Goal: Task Accomplishment & Management: Complete application form

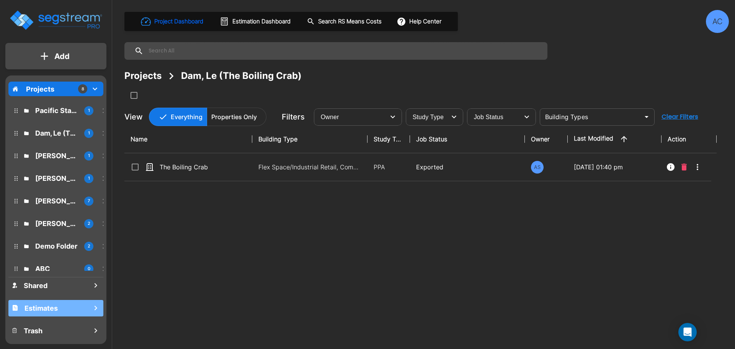
click at [49, 313] on h1 "Estimates" at bounding box center [41, 308] width 33 height 10
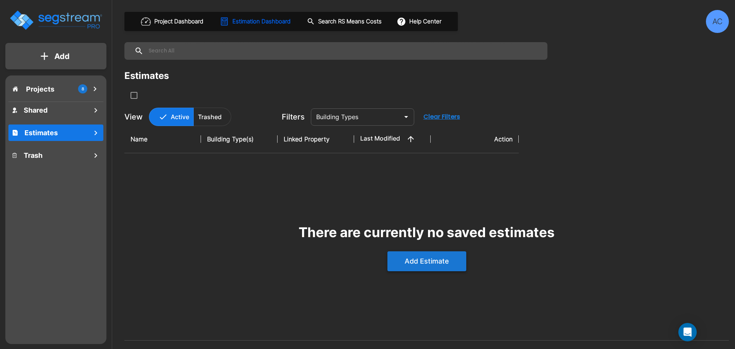
click at [450, 261] on button "Add Estimate" at bounding box center [427, 261] width 79 height 20
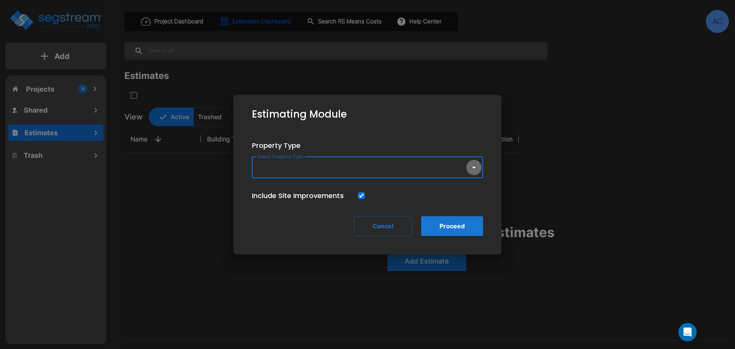
click at [468, 165] on button "button" at bounding box center [474, 167] width 15 height 15
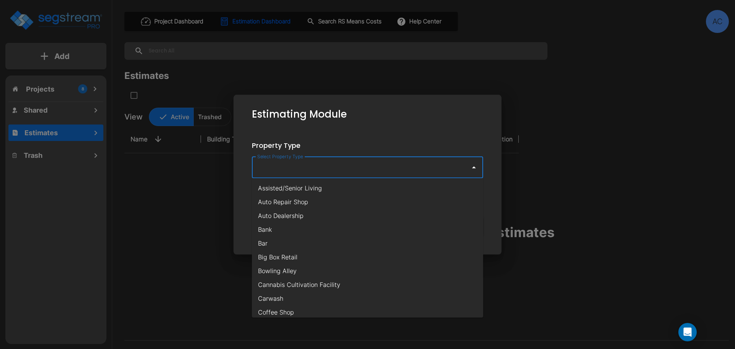
click at [323, 193] on li "Assisted/Senior Living" at bounding box center [367, 188] width 231 height 14
type input "Assisted/Senior Living"
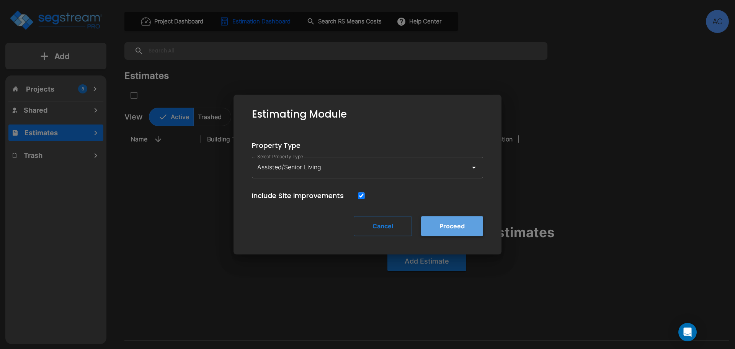
click at [473, 225] on button "Proceed" at bounding box center [452, 226] width 62 height 20
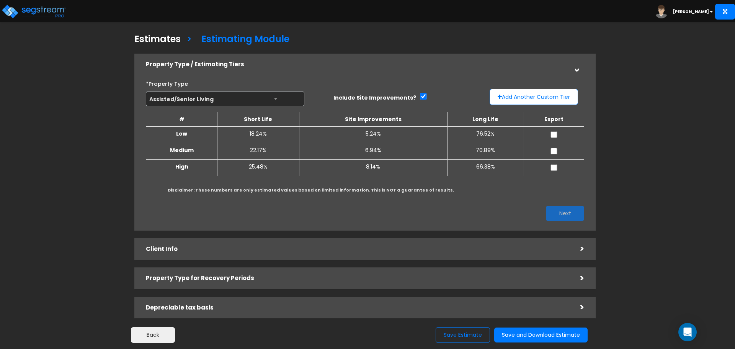
click at [375, 136] on td "5.24%" at bounding box center [373, 134] width 149 height 17
click at [372, 134] on td "5.24%" at bounding box center [373, 134] width 149 height 17
click at [367, 134] on td "5.24%" at bounding box center [373, 134] width 149 height 17
click at [555, 152] on input "checkbox" at bounding box center [554, 151] width 8 height 7
click at [568, 214] on button "Next" at bounding box center [565, 213] width 38 height 15
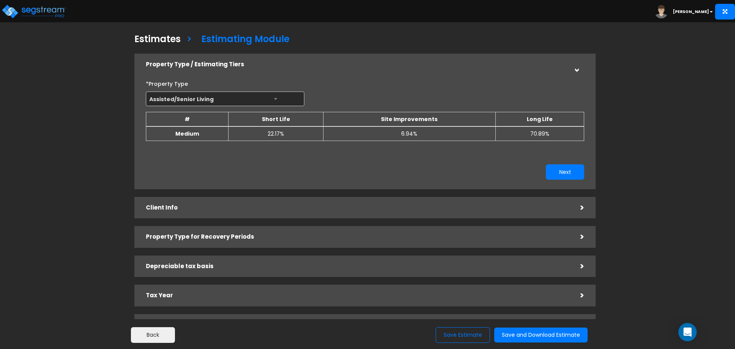
click at [415, 133] on td "6.94%" at bounding box center [410, 133] width 172 height 15
click at [195, 134] on b "Medium" at bounding box center [187, 134] width 24 height 8
click at [155, 346] on div "Back Save Estimate Save and Download Estimate" at bounding box center [367, 334] width 735 height 30
click at [157, 340] on button "Back" at bounding box center [153, 335] width 44 height 16
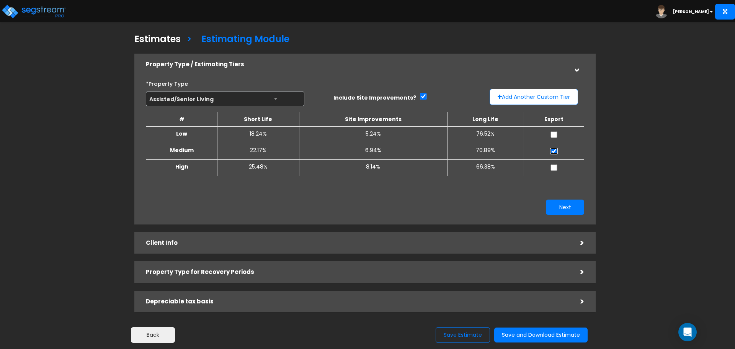
click at [554, 151] on input "checkbox" at bounding box center [554, 151] width 8 height 7
checkbox input "false"
click at [555, 164] on td at bounding box center [554, 167] width 60 height 16
click at [555, 171] on td at bounding box center [554, 167] width 60 height 16
click at [553, 168] on input "checkbox" at bounding box center [554, 167] width 8 height 7
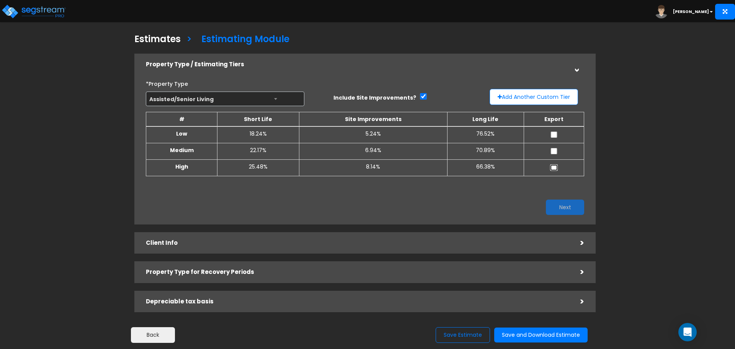
checkbox input "true"
click at [565, 210] on button "Next" at bounding box center [565, 207] width 38 height 15
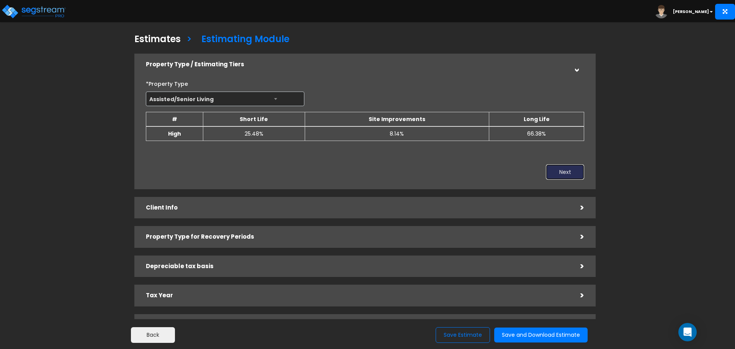
click at [565, 174] on button "Next" at bounding box center [565, 171] width 38 height 15
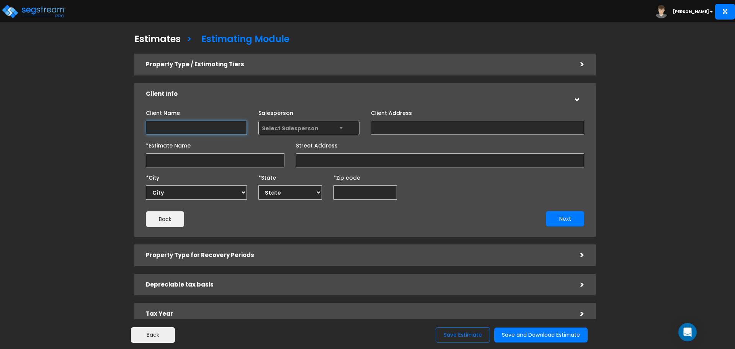
click at [200, 129] on input "Client Name" at bounding box center [196, 128] width 101 height 14
type input "Assisted Living Facility - Citrus"
click at [347, 131] on span "Select Salesperson" at bounding box center [309, 128] width 100 height 15
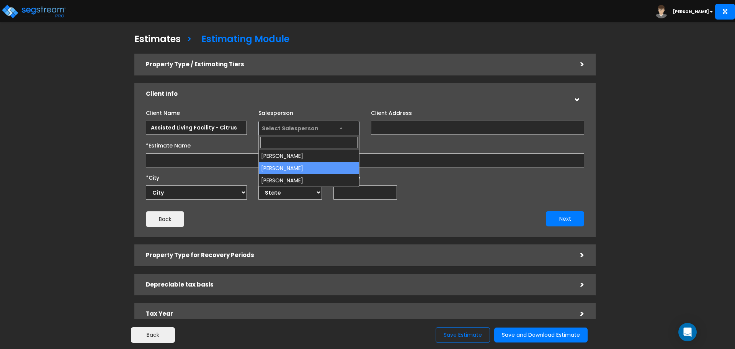
select select "208"
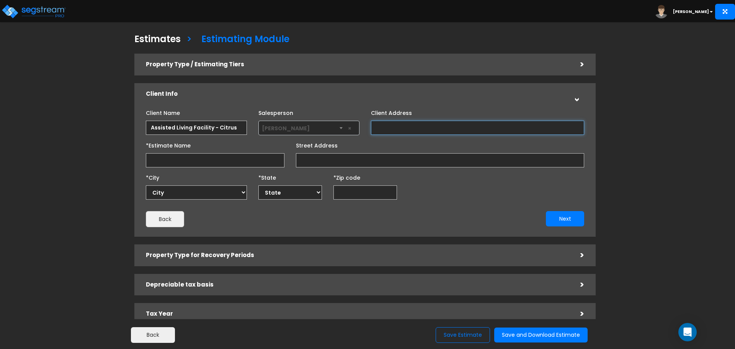
click at [426, 129] on input "Client Address" at bounding box center [477, 128] width 213 height 14
click at [179, 158] on input "*Estimate Name" at bounding box center [215, 160] width 139 height 14
type input "Citrus Assisted Living"
type input "6825 Sunrise Boulevard"
select select "National Average"
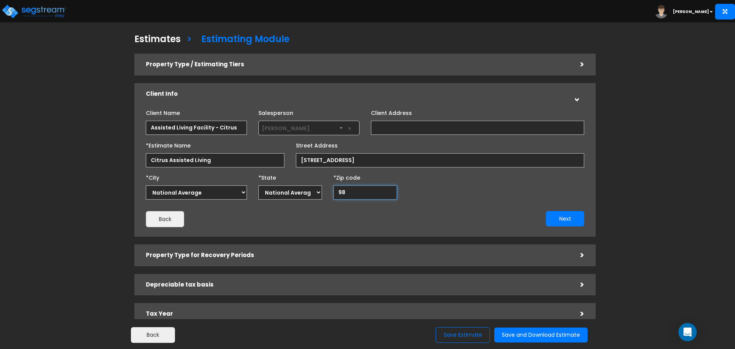
type input "985"
select select "WA"
type input "985610"
select select
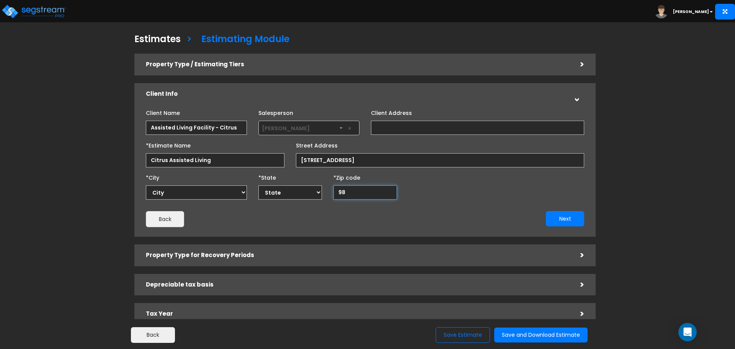
type input "9"
select select "CA"
type input "95610"
click at [564, 215] on button "Next" at bounding box center [565, 218] width 38 height 15
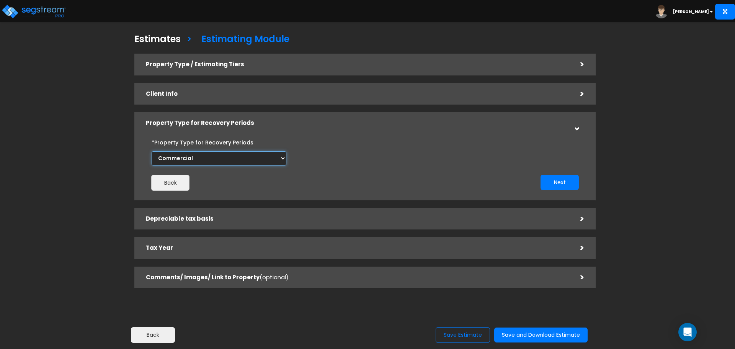
click at [273, 159] on select "Select Commercial Residential" at bounding box center [219, 158] width 135 height 14
select select "Residential"
click at [152, 151] on select "Select Commercial Residential" at bounding box center [219, 158] width 135 height 14
click at [546, 181] on button "Next" at bounding box center [560, 182] width 38 height 15
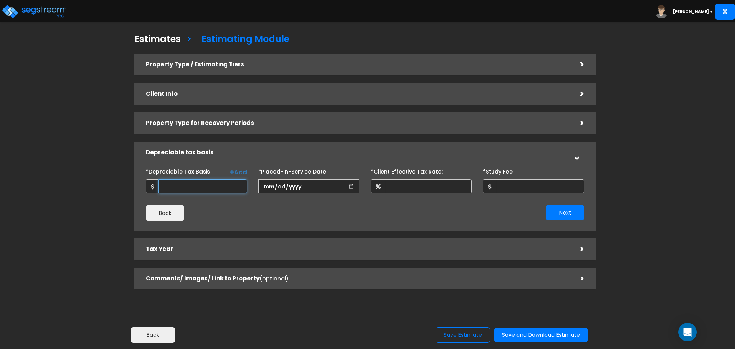
click at [237, 187] on input "*Depreciable Tax Basis" at bounding box center [203, 186] width 88 height 14
click at [188, 183] on input "*Depreciable Tax Basis" at bounding box center [203, 186] width 88 height 14
type input "6,000,000"
click at [278, 187] on input "date" at bounding box center [309, 186] width 101 height 14
click at [266, 188] on input "date" at bounding box center [309, 186] width 101 height 14
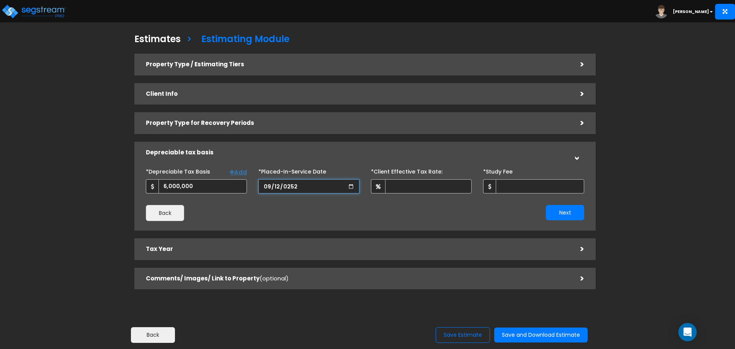
type input "2525-09-12"
click at [266, 188] on input "date" at bounding box center [309, 186] width 101 height 14
type input "2025-09-01"
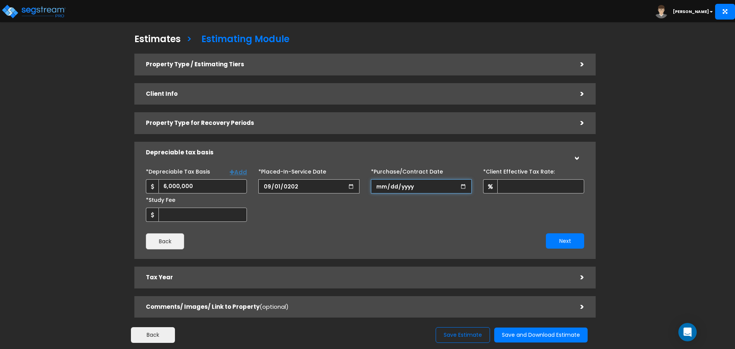
click at [389, 187] on input "*Purchase/Contract Date" at bounding box center [421, 186] width 101 height 14
type input "2025-09-01"
click at [539, 189] on input "*Client Effective Tax Rate:" at bounding box center [541, 186] width 87 height 14
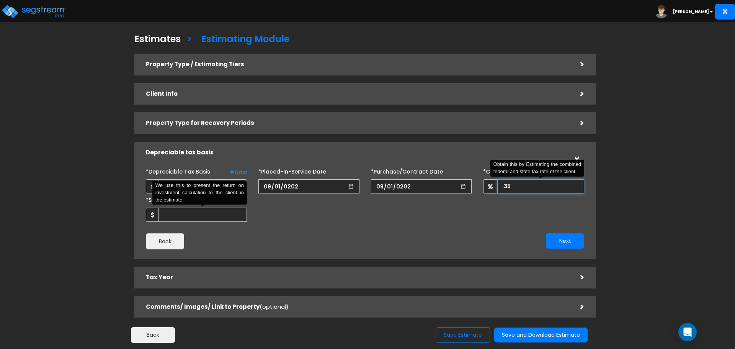
type input ".35"
click at [229, 213] on input "*Study Fee" at bounding box center [203, 215] width 88 height 14
type input "9,500"
click at [570, 241] on button "Next" at bounding box center [565, 240] width 38 height 15
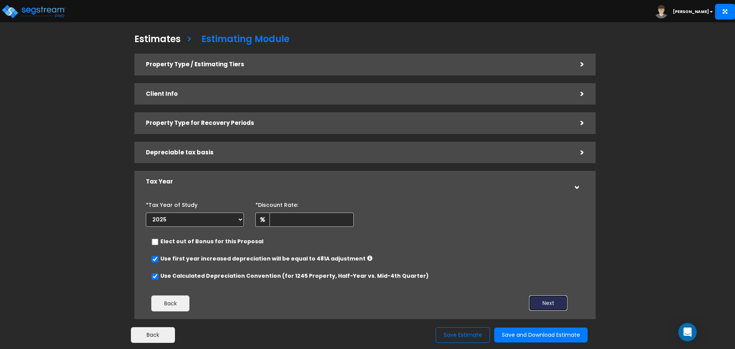
click at [537, 299] on button "Next" at bounding box center [548, 302] width 38 height 15
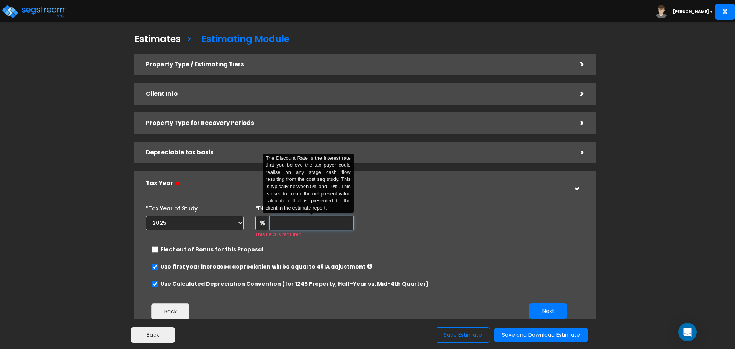
click at [315, 228] on input "text" at bounding box center [312, 223] width 84 height 14
type input "5"
click at [434, 235] on div "*Tax Year of Study 2025 2026 Prior Accumulated Depreciation *Discount Rate:" at bounding box center [359, 263] width 439 height 131
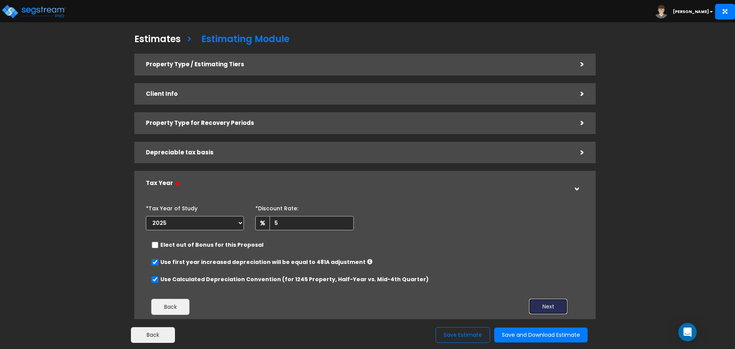
click at [551, 309] on button "Next" at bounding box center [548, 306] width 38 height 15
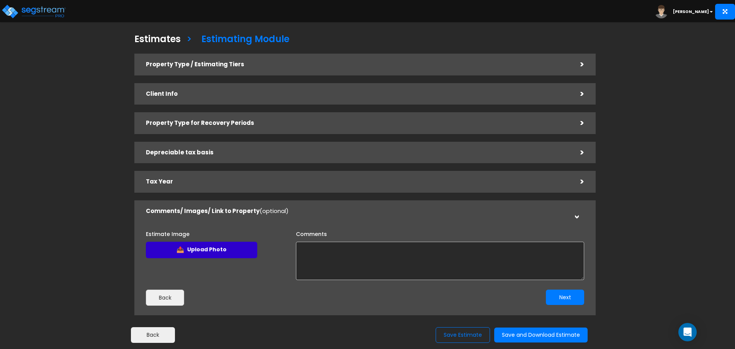
click at [206, 252] on label "📤 Upload Photo" at bounding box center [201, 250] width 111 height 16
click at [0, 0] on input "Estimate Image" at bounding box center [0, 0] width 0 height 0
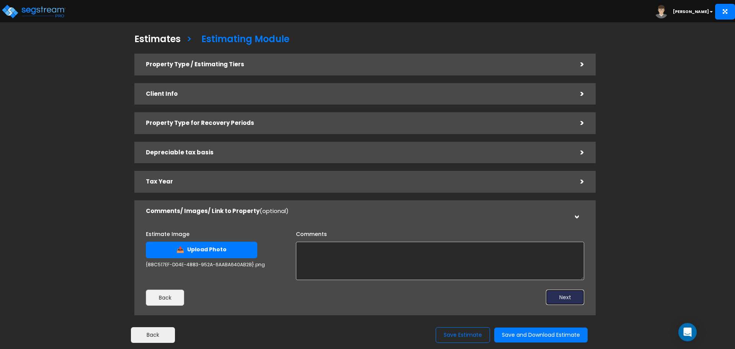
click at [567, 302] on button "Next" at bounding box center [565, 297] width 38 height 15
click at [551, 272] on textarea "Comments" at bounding box center [440, 261] width 288 height 38
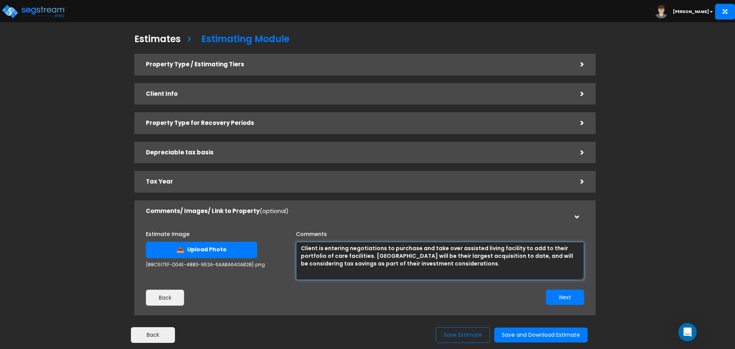
click at [331, 263] on textarea "Client is entering negotiations to purchase and take over assisted living facil…" at bounding box center [440, 261] width 288 height 38
click at [331, 264] on textarea "Client is entering negotiations to purchase and take over assisted living facil…" at bounding box center [440, 261] width 288 height 38
type textarea "Client is entering negotiations to purchase and take over assisted living facil…"
click at [567, 299] on button "Next" at bounding box center [565, 297] width 38 height 15
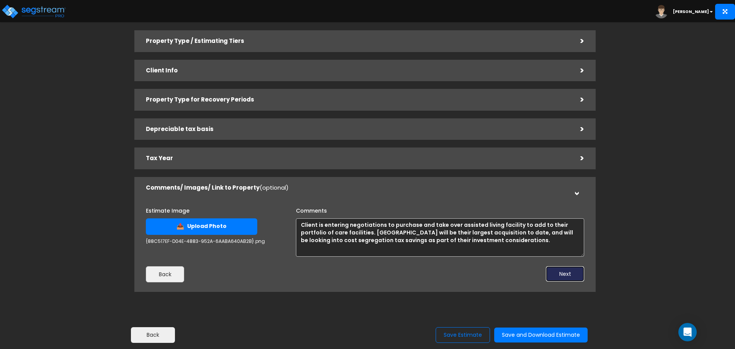
scroll to position [43, 0]
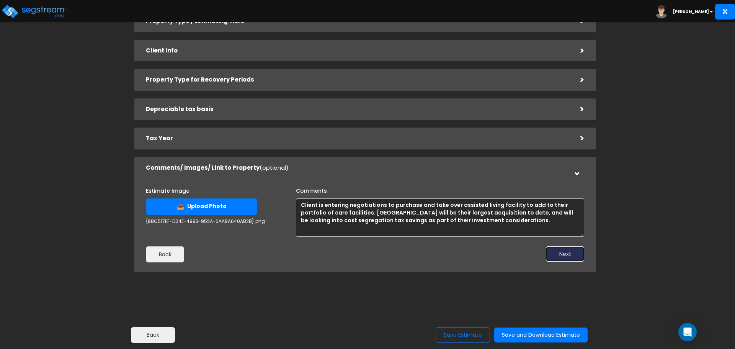
click at [560, 255] on button "Next" at bounding box center [565, 253] width 38 height 15
click at [544, 334] on button "Save and Download Estimate" at bounding box center [541, 335] width 93 height 15
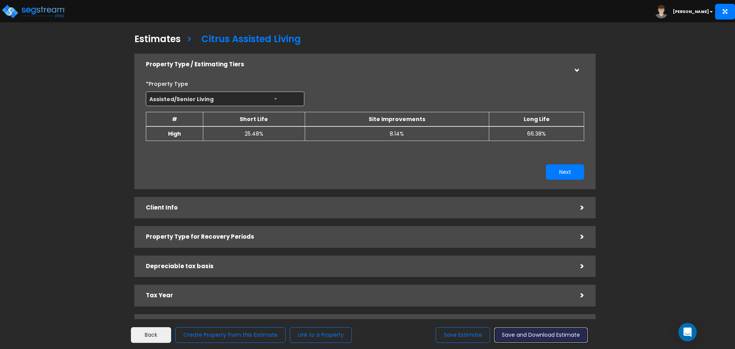
click at [567, 339] on button "Save and Download Estimate" at bounding box center [541, 335] width 93 height 15
click at [281, 271] on div "Depreciable tax basis" at bounding box center [357, 266] width 423 height 14
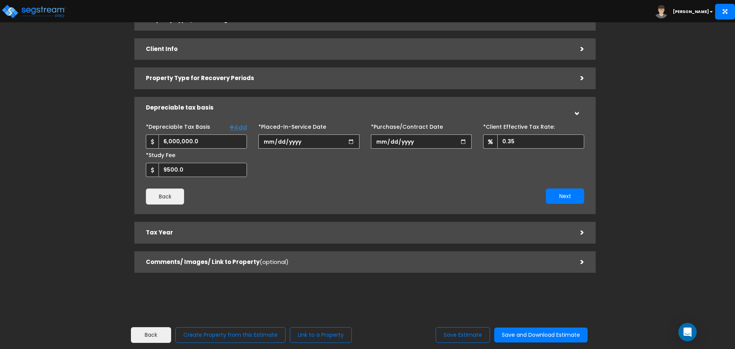
scroll to position [46, 0]
click at [266, 240] on div "Tax Year >" at bounding box center [365, 232] width 462 height 22
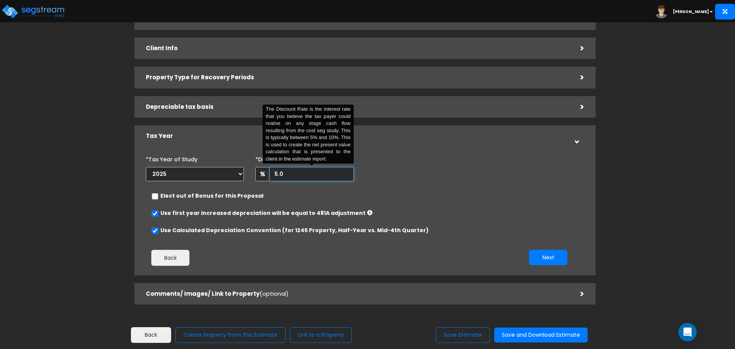
click at [305, 171] on input "5.0" at bounding box center [312, 174] width 84 height 14
type input "5"
type input "8"
click at [538, 256] on button "Next" at bounding box center [548, 257] width 38 height 15
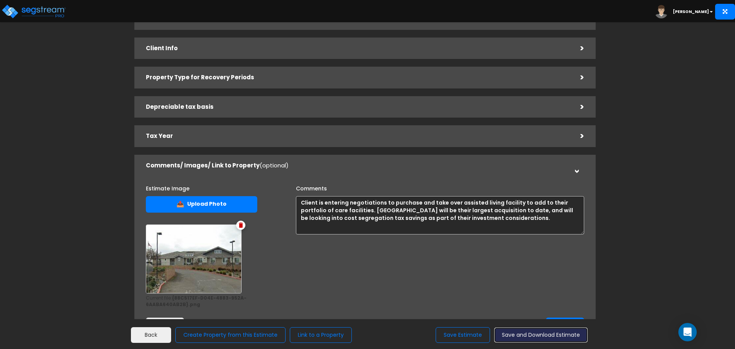
click at [539, 334] on button "Save and Download Estimate" at bounding box center [541, 335] width 93 height 15
